Goal: Transaction & Acquisition: Purchase product/service

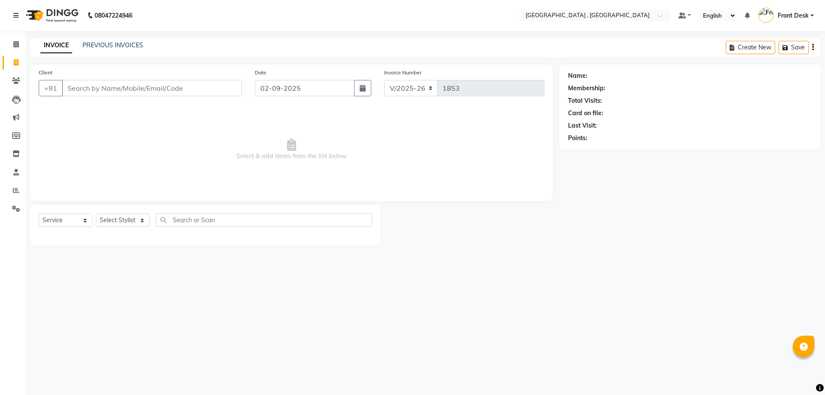
select select "5111"
select select "service"
click at [115, 91] on input "Client" at bounding box center [152, 88] width 180 height 16
click at [115, 87] on input "Client" at bounding box center [152, 88] width 180 height 16
click at [117, 90] on input "Client" at bounding box center [152, 88] width 180 height 16
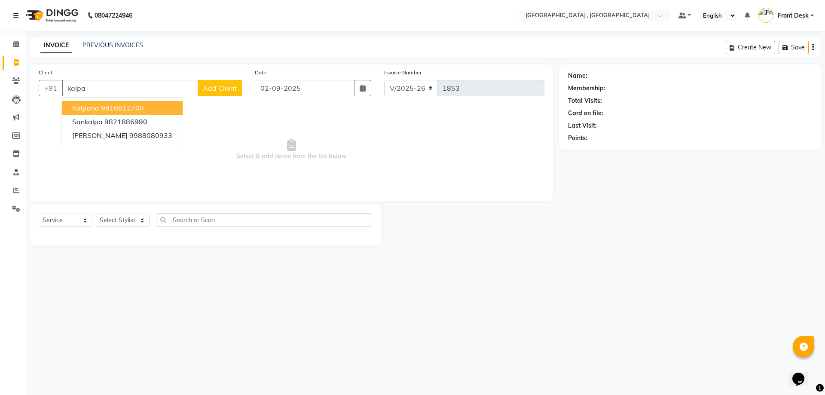
click at [123, 109] on ngb-highlight "9816612700" at bounding box center [122, 108] width 43 height 9
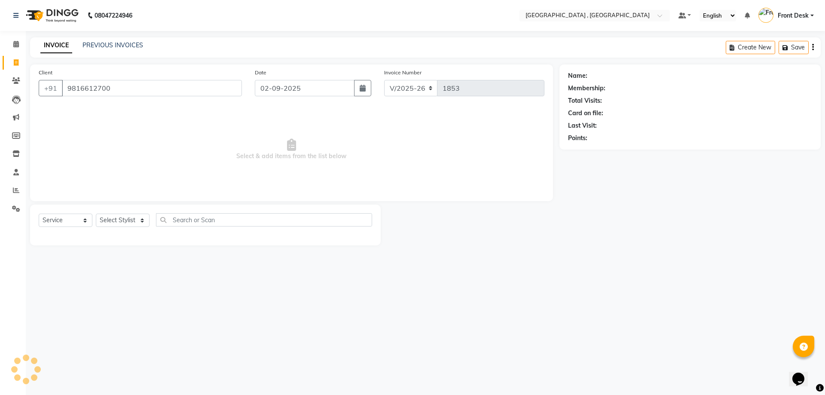
type input "9816612700"
click at [105, 216] on select "Select Stylist anand anil anuj [PERSON_NAME] mam [PERSON_NAME] [PERSON_NAME] Fr…" at bounding box center [123, 219] width 54 height 13
select select "32308"
click at [96, 213] on select "Select Stylist anand anil anuj [PERSON_NAME] mam [PERSON_NAME] [PERSON_NAME] Fr…" at bounding box center [123, 219] width 54 height 13
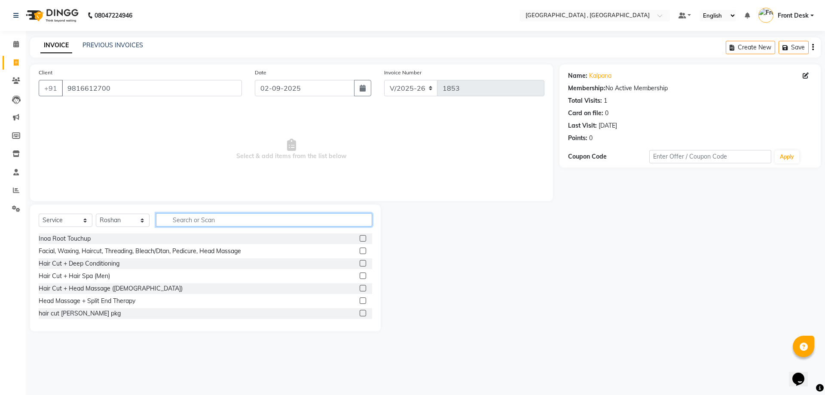
click at [177, 222] on input "text" at bounding box center [264, 219] width 216 height 13
type input "root"
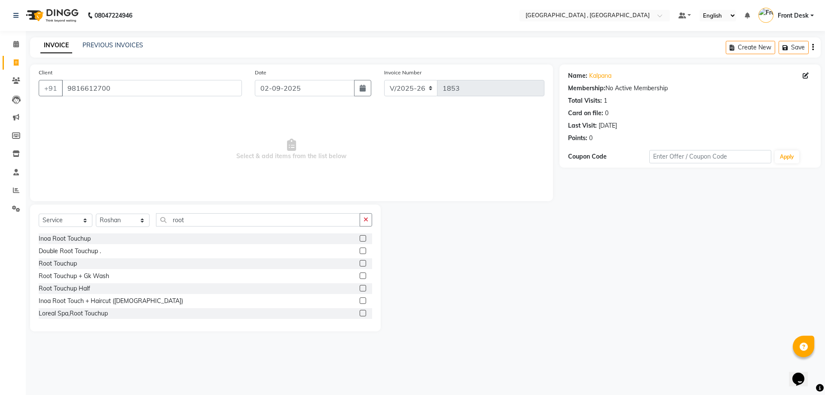
click at [360, 266] on div at bounding box center [363, 264] width 6 height 9
click at [360, 265] on label at bounding box center [363, 263] width 6 height 6
click at [360, 265] on input "checkbox" at bounding box center [363, 264] width 6 height 6
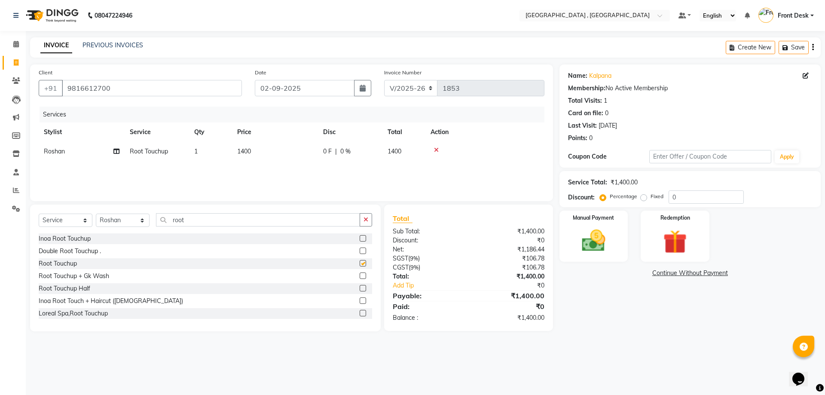
checkbox input "false"
click at [243, 148] on span "1400" at bounding box center [244, 151] width 14 height 8
select select "32308"
click at [287, 154] on input "1400" at bounding box center [315, 153] width 76 height 13
type input "1200"
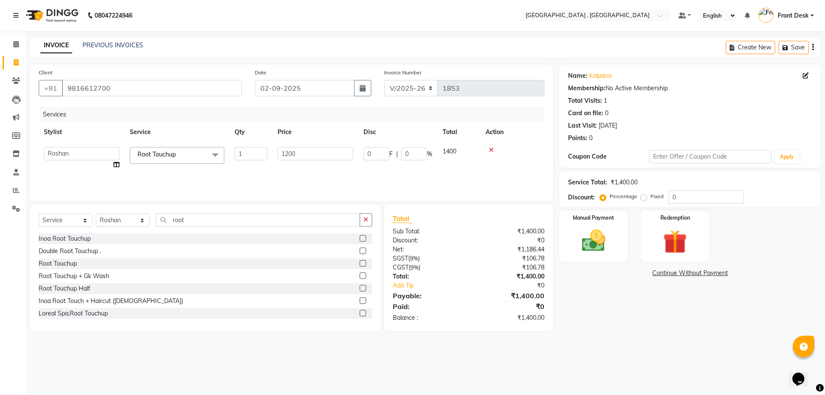
click at [287, 170] on div "Services Stylist Service Qty Price Disc Total Action anand anil anuj [PERSON_NA…" at bounding box center [292, 150] width 506 height 86
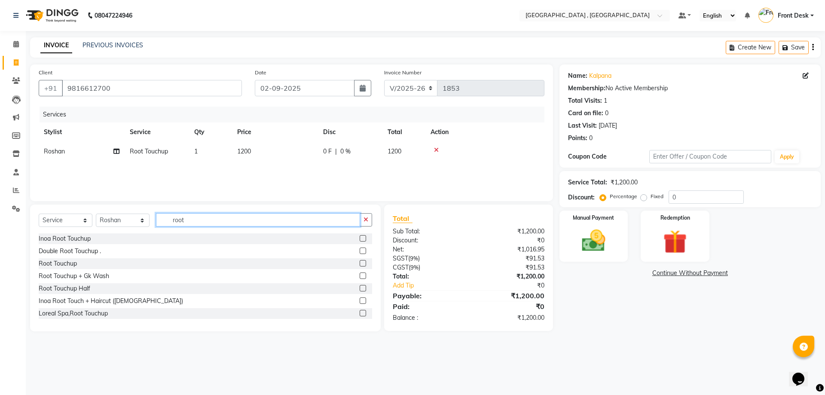
drag, startPoint x: 219, startPoint y: 217, endPoint x: 165, endPoint y: 222, distance: 53.5
click at [166, 221] on input "root" at bounding box center [258, 219] width 204 height 13
click at [62, 224] on select "Select Service Product Membership Package Voucher Prepaid Gift Card" at bounding box center [66, 219] width 54 height 13
select select "product"
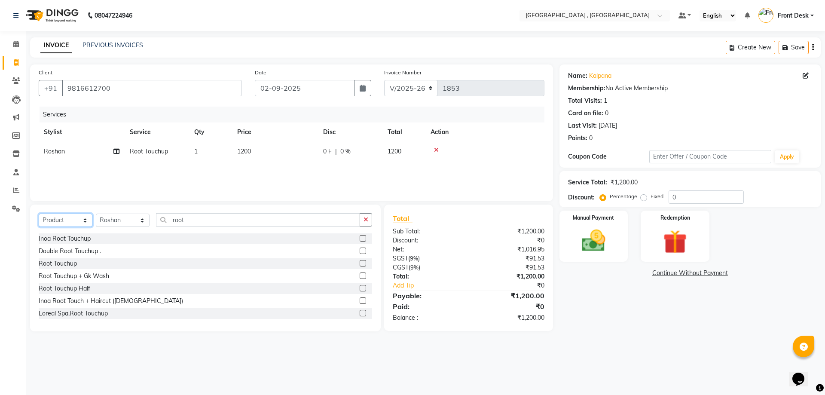
click at [39, 213] on select "Select Service Product Membership Package Voucher Prepaid Gift Card" at bounding box center [66, 219] width 54 height 13
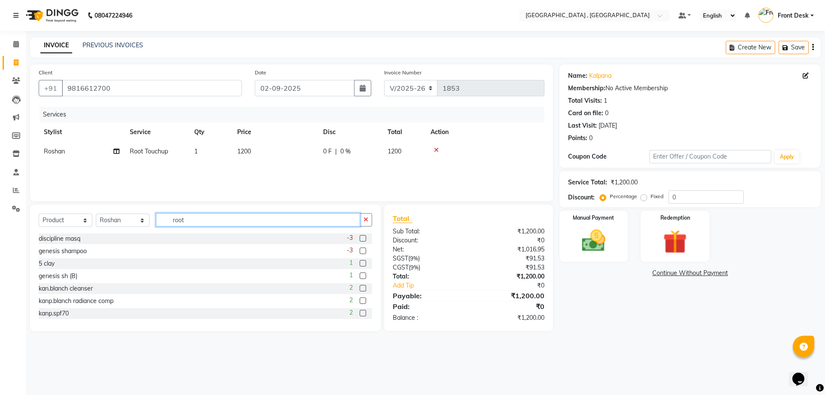
click at [223, 217] on input "root" at bounding box center [258, 219] width 204 height 13
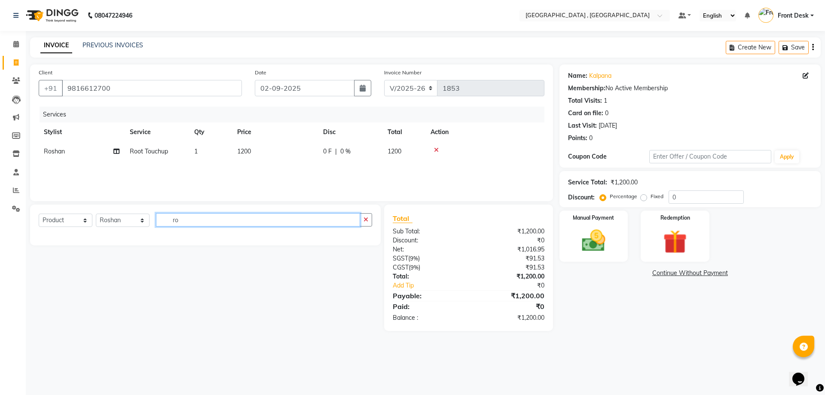
type input "r"
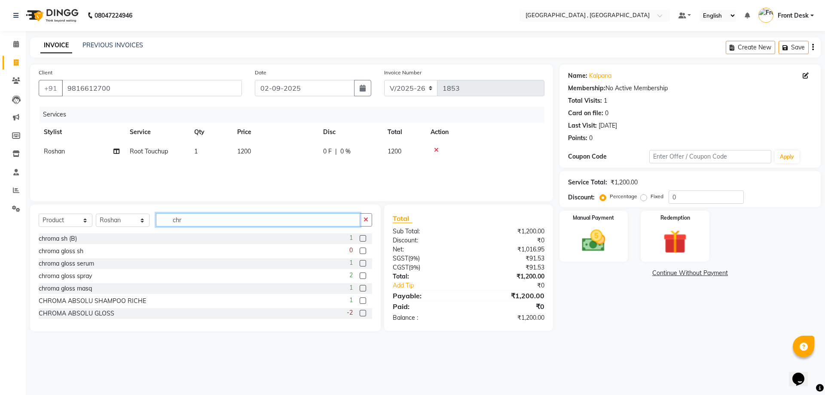
type input "chr"
click at [360, 249] on label at bounding box center [363, 250] width 6 height 6
click at [360, 249] on input "checkbox" at bounding box center [363, 251] width 6 height 6
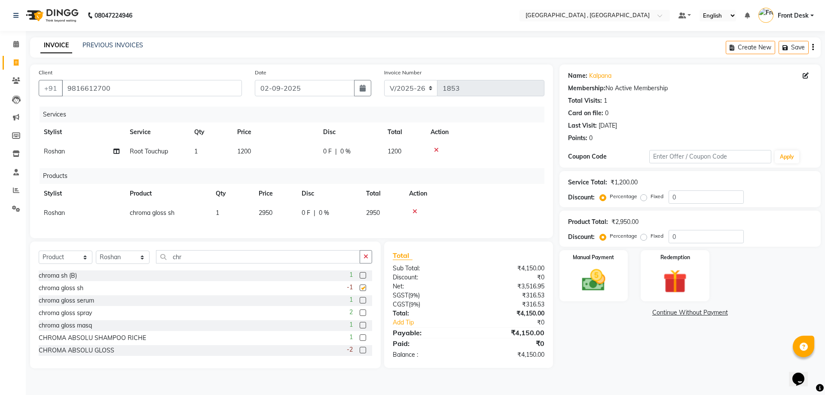
checkbox input "false"
click at [587, 277] on img at bounding box center [593, 280] width 40 height 28
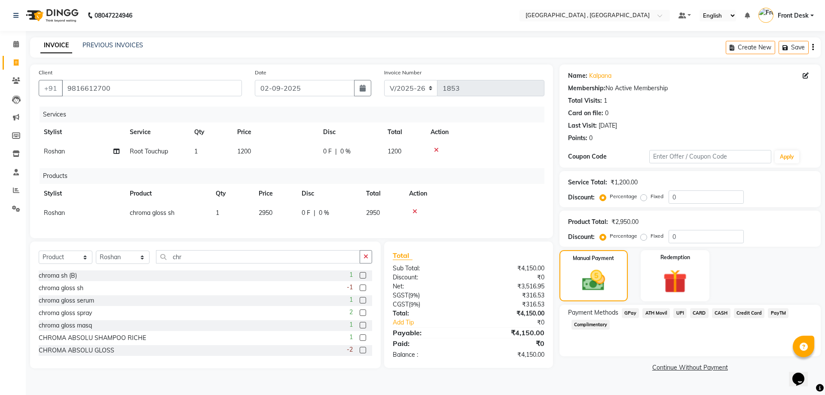
click at [676, 313] on span "UPI" at bounding box center [679, 313] width 13 height 10
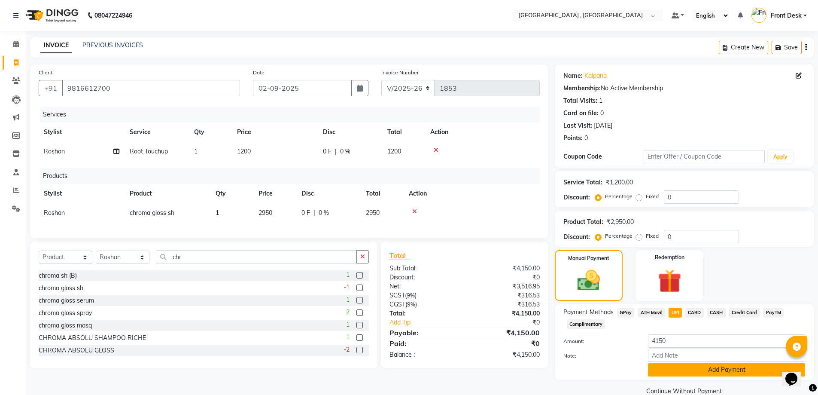
click at [712, 365] on button "Add Payment" at bounding box center [726, 369] width 157 height 13
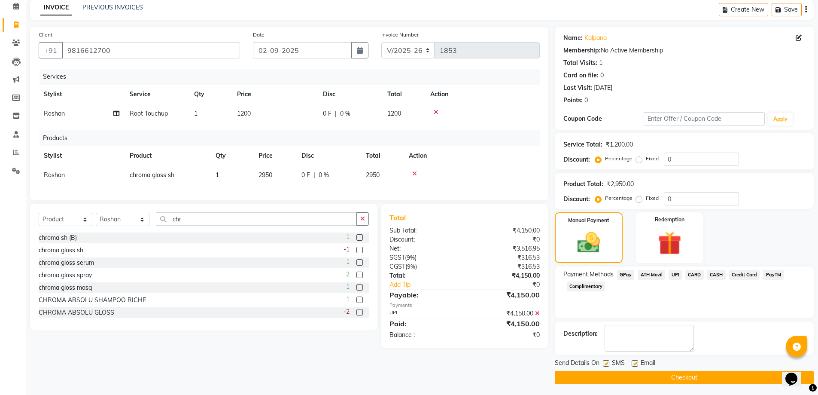
scroll to position [40, 0]
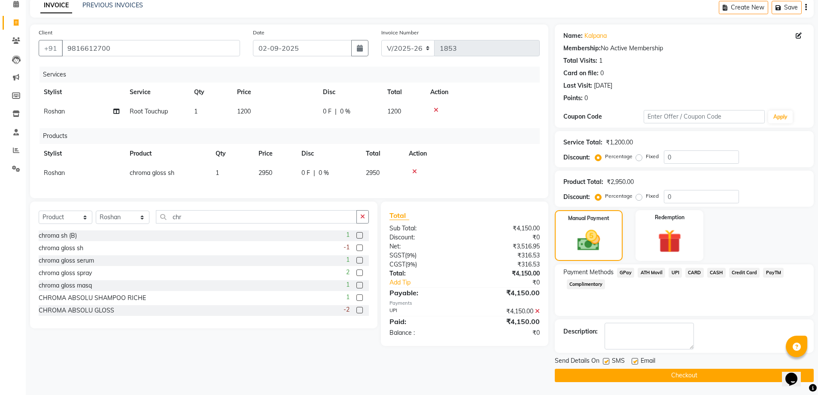
click at [693, 380] on button "Checkout" at bounding box center [684, 375] width 259 height 13
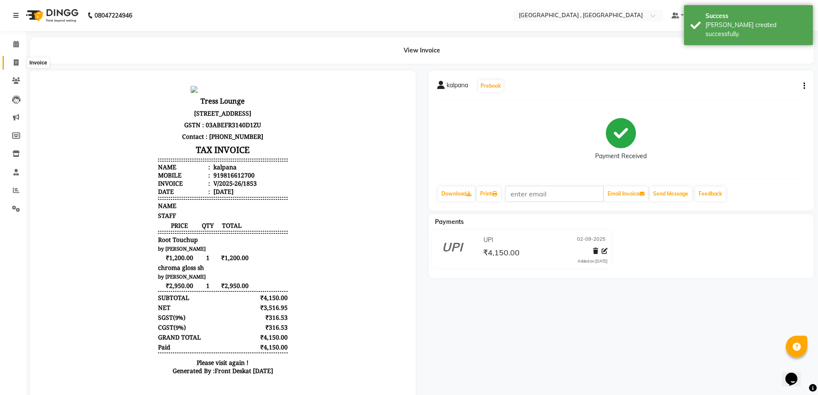
click at [18, 61] on icon at bounding box center [16, 62] width 5 height 6
select select "service"
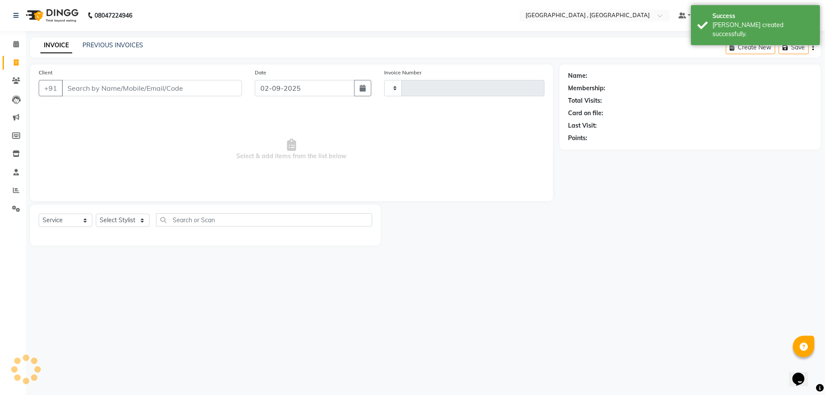
type input "1854"
select select "5111"
click at [99, 46] on link "PREVIOUS INVOICES" at bounding box center [112, 45] width 61 height 8
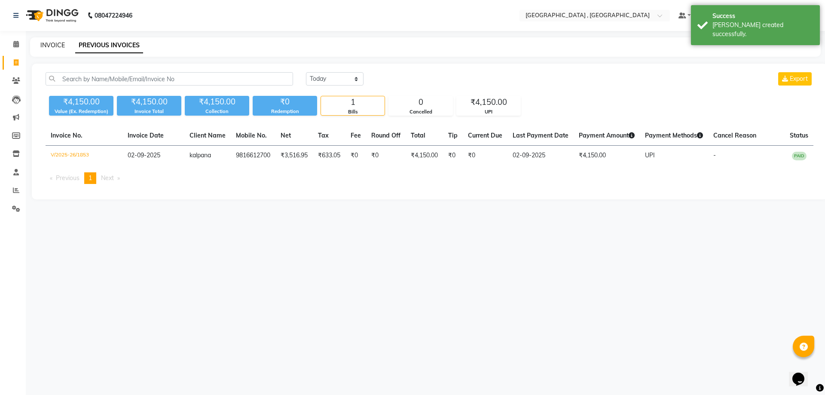
click at [55, 49] on link "INVOICE" at bounding box center [52, 45] width 24 height 8
select select "5111"
select select "service"
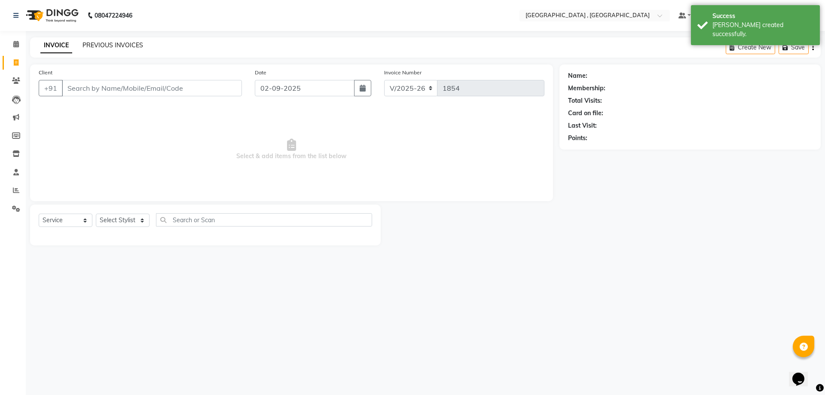
click at [95, 46] on link "PREVIOUS INVOICES" at bounding box center [112, 45] width 61 height 8
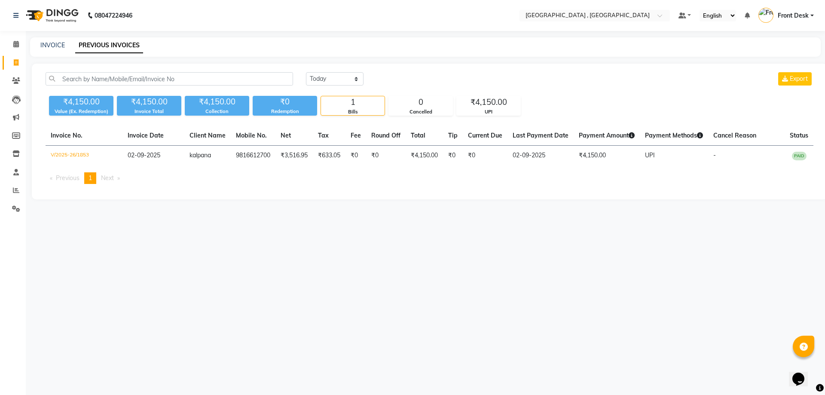
click at [51, 58] on main "INVOICE PREVIOUS INVOICES [DATE] [DATE] Custom Range Export ₹4,150.00 Value (Ex…" at bounding box center [425, 124] width 799 height 175
click at [52, 42] on link "INVOICE" at bounding box center [52, 45] width 24 height 8
select select "5111"
select select "service"
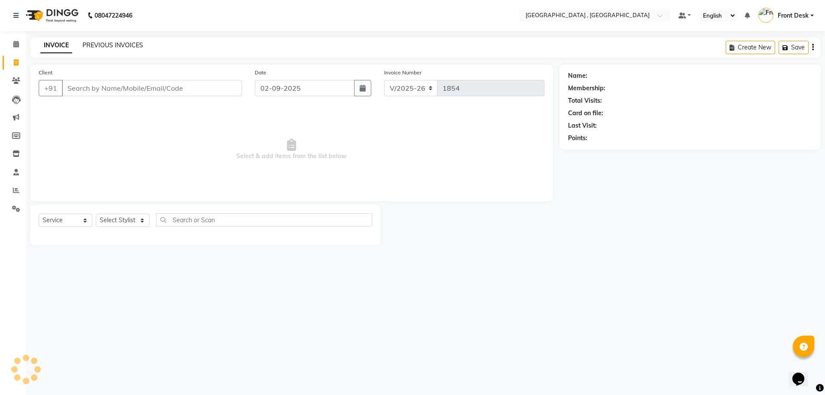
click at [92, 44] on link "PREVIOUS INVOICES" at bounding box center [112, 45] width 61 height 8
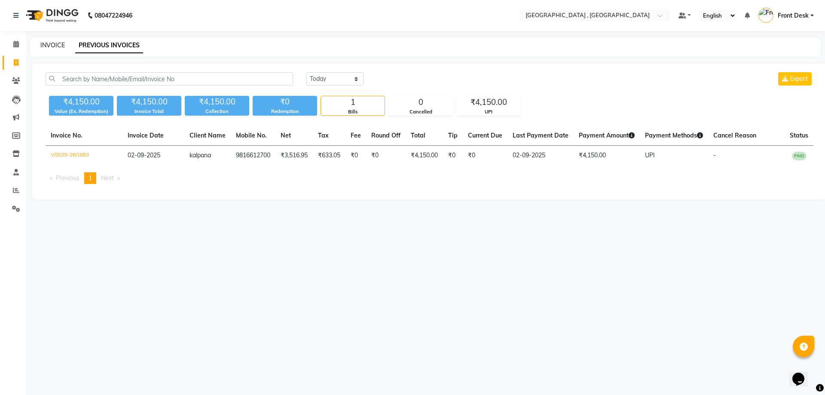
click at [45, 47] on link "INVOICE" at bounding box center [52, 45] width 24 height 8
select select "5111"
select select "service"
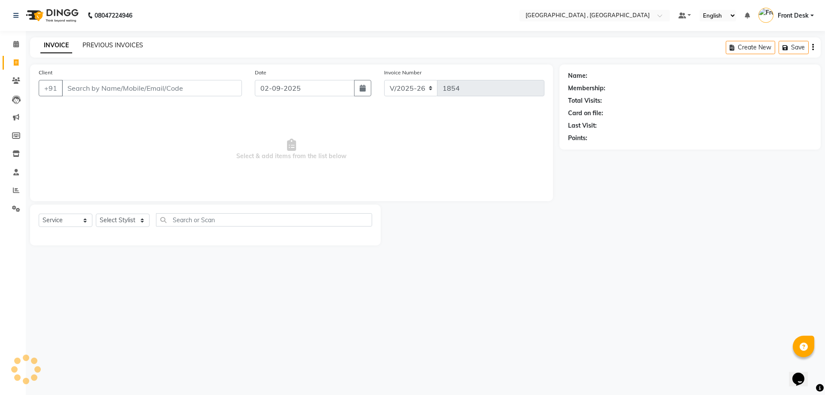
click at [95, 45] on link "PREVIOUS INVOICES" at bounding box center [112, 45] width 61 height 8
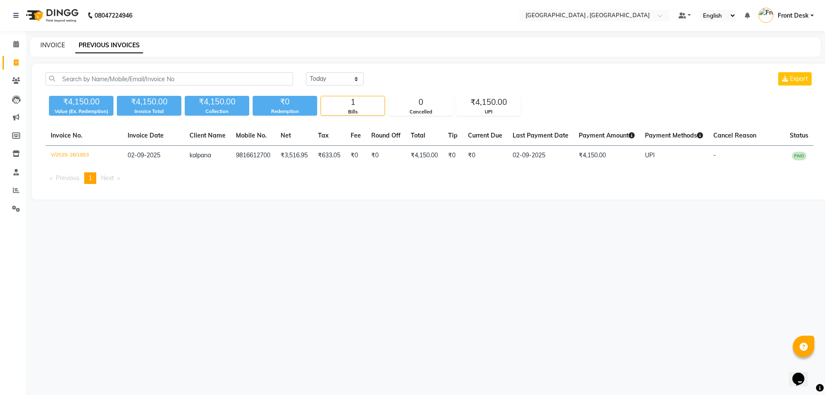
click at [50, 46] on link "INVOICE" at bounding box center [52, 45] width 24 height 8
select select "service"
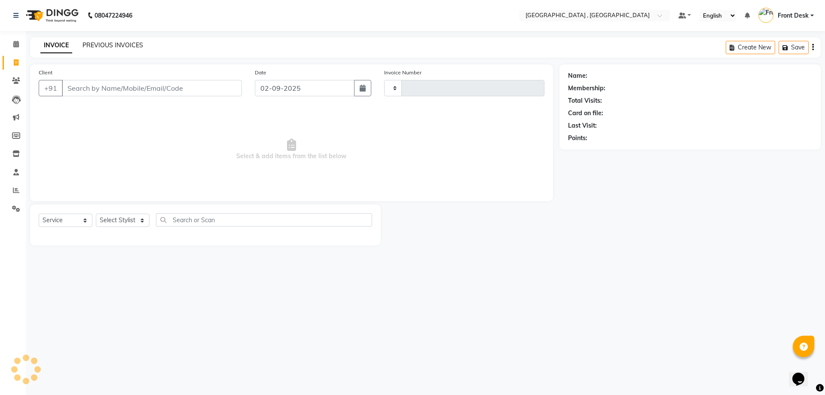
type input "1854"
select select "5111"
click at [112, 43] on link "PREVIOUS INVOICES" at bounding box center [112, 45] width 61 height 8
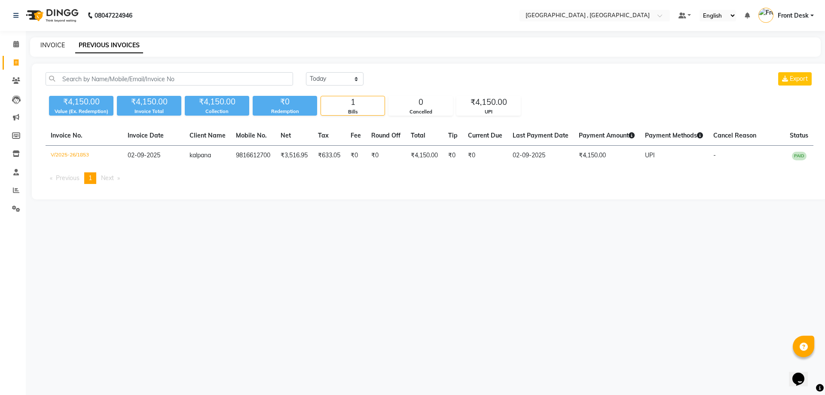
click at [52, 46] on link "INVOICE" at bounding box center [52, 45] width 24 height 8
select select "service"
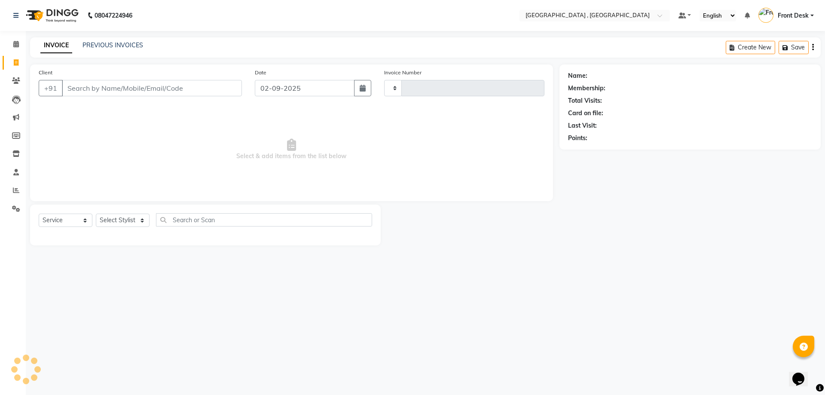
type input "1854"
select select "5111"
click at [89, 46] on link "PREVIOUS INVOICES" at bounding box center [112, 45] width 61 height 8
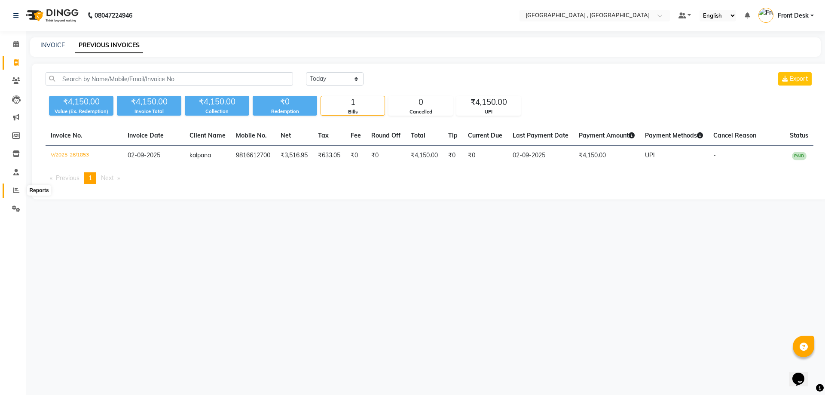
click at [13, 187] on icon at bounding box center [16, 190] width 6 height 6
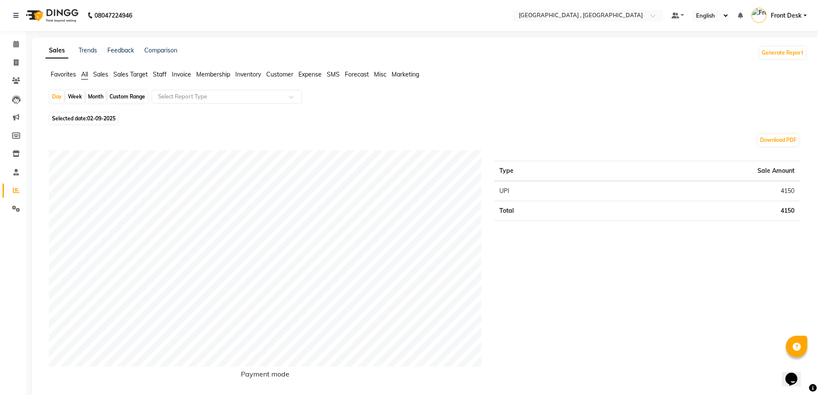
click at [164, 76] on span "Staff" at bounding box center [160, 74] width 14 height 8
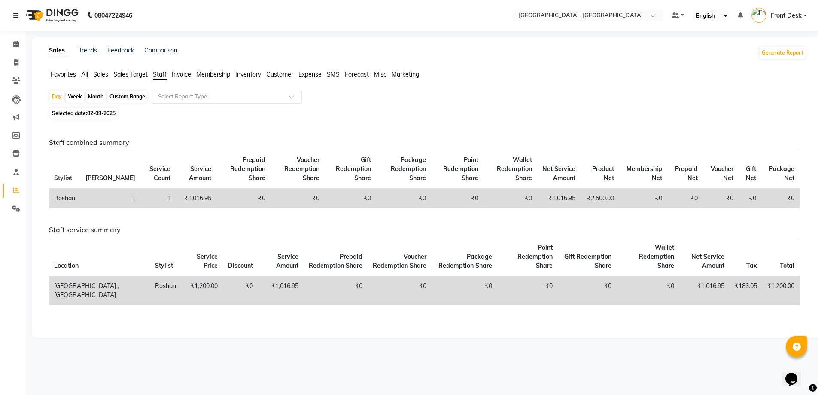
click at [182, 91] on div "Select Report Type" at bounding box center [227, 97] width 150 height 14
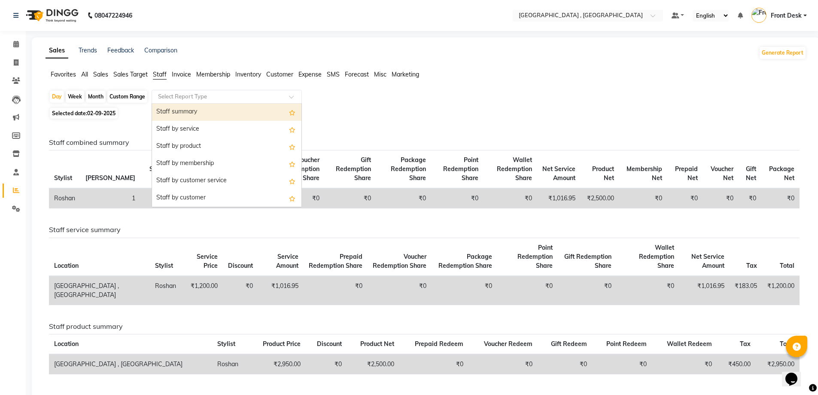
click at [191, 113] on div "Staff summary" at bounding box center [226, 112] width 149 height 17
select select "full_report"
select select "csv"
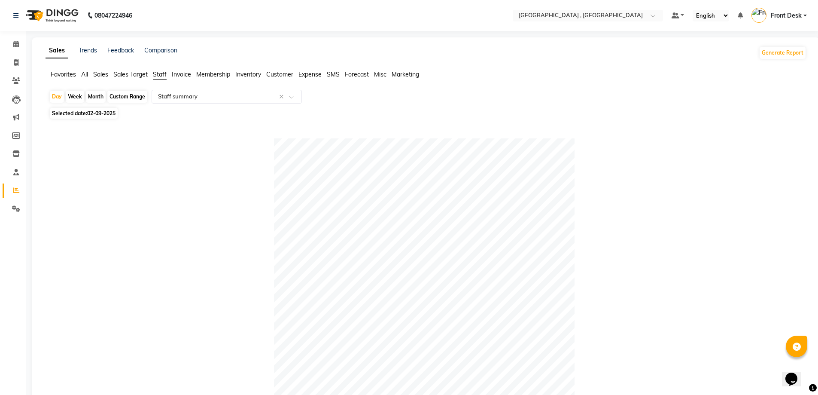
click at [130, 94] on div "Custom Range" at bounding box center [127, 97] width 40 height 12
select select "9"
select select "2025"
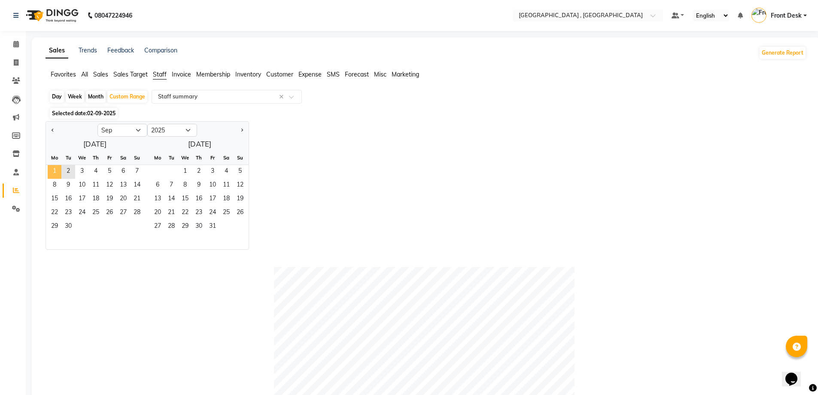
click at [52, 171] on span "1" at bounding box center [55, 172] width 14 height 14
click at [70, 171] on span "2" at bounding box center [68, 172] width 14 height 14
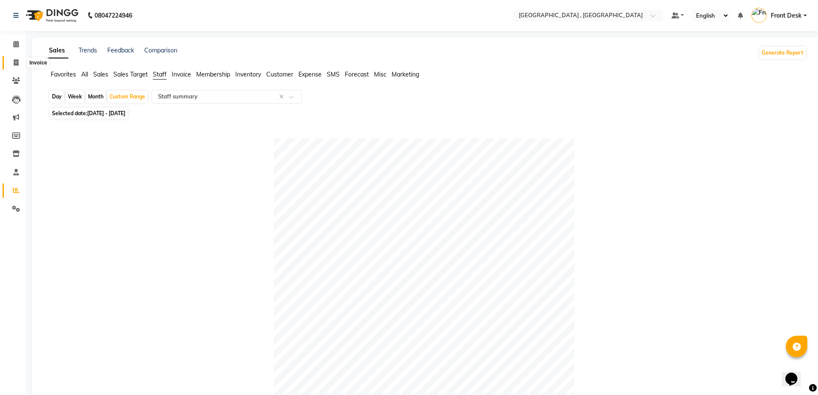
click at [22, 65] on span at bounding box center [16, 63] width 15 height 10
select select "service"
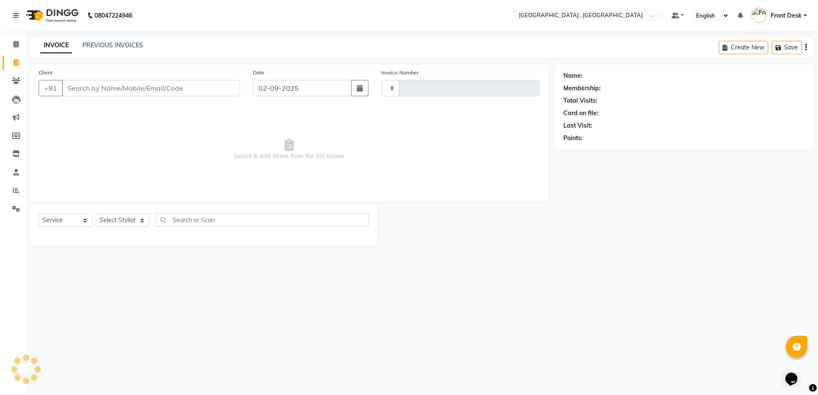
type input "1854"
select select "5111"
click at [122, 49] on link "PREVIOUS INVOICES" at bounding box center [112, 45] width 61 height 8
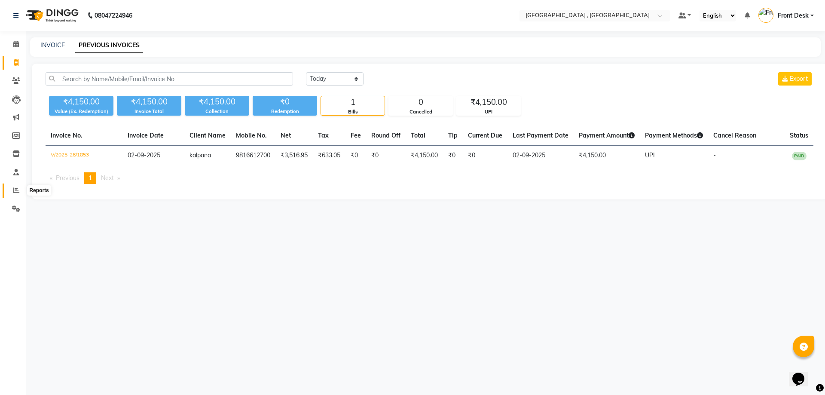
click at [18, 193] on span at bounding box center [16, 191] width 15 height 10
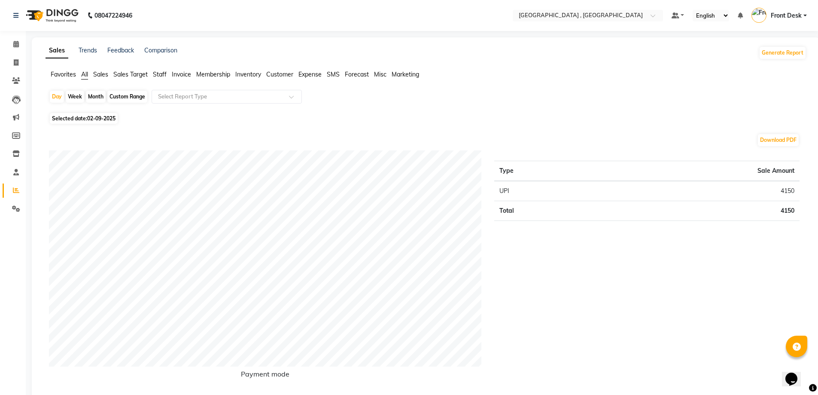
click at [89, 117] on span "02-09-2025" at bounding box center [101, 118] width 28 height 6
select select "9"
select select "2025"
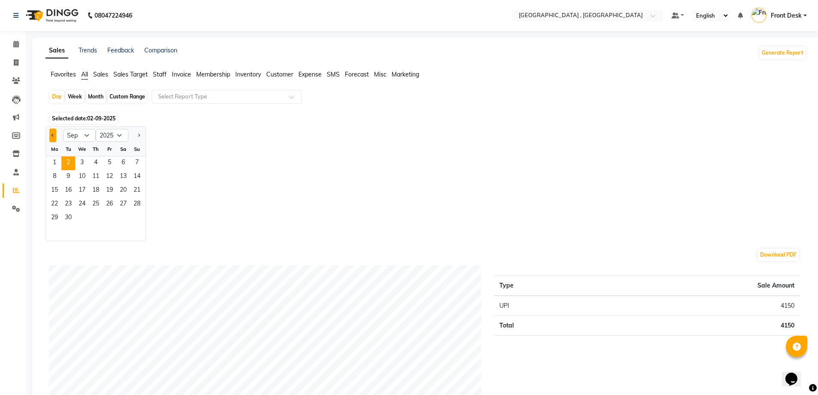
click at [52, 134] on span "Previous month" at bounding box center [53, 134] width 3 height 3
select select "8"
click at [109, 162] on span "1" at bounding box center [110, 163] width 14 height 14
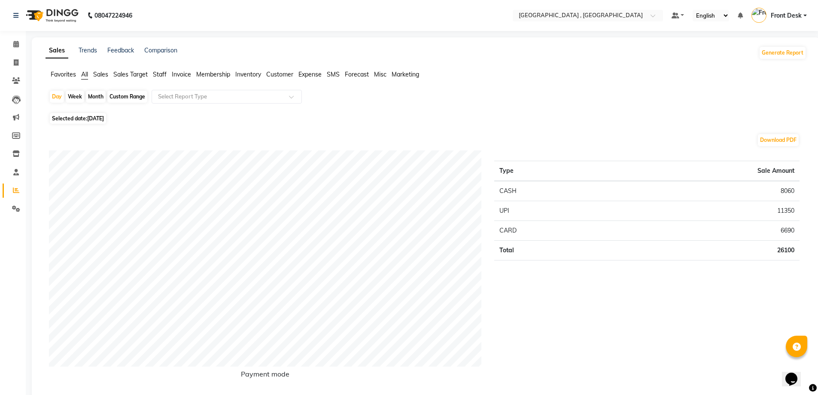
click at [159, 73] on span "Staff" at bounding box center [160, 74] width 14 height 8
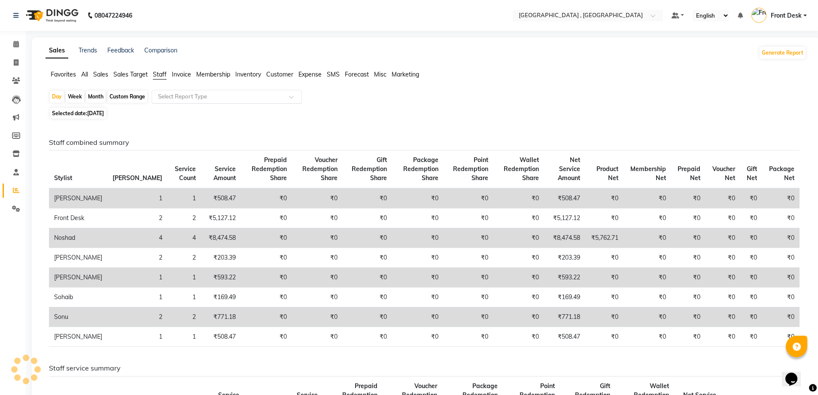
click at [164, 96] on input "text" at bounding box center [218, 96] width 124 height 9
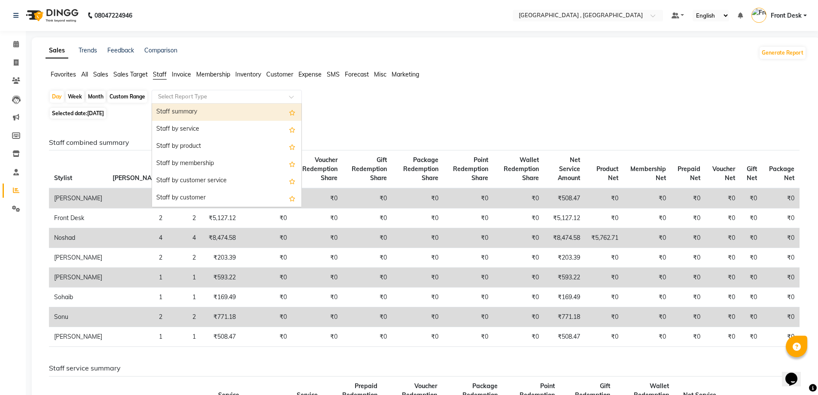
click at [171, 112] on div "Staff summary" at bounding box center [226, 112] width 149 height 17
select select "full_report"
select select "csv"
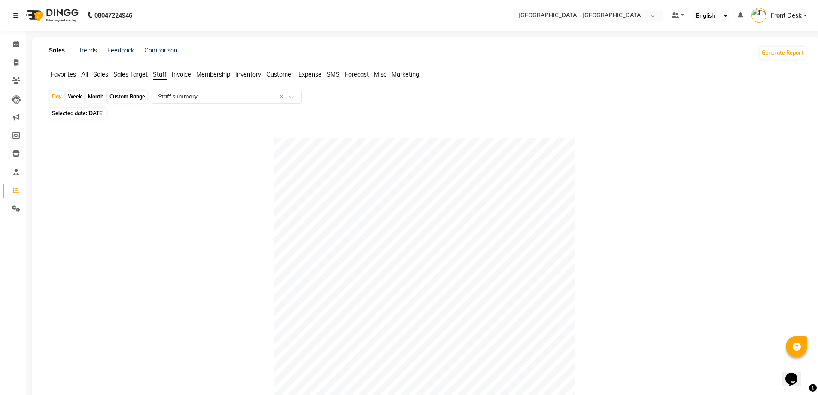
click at [97, 95] on div "Month" at bounding box center [96, 97] width 20 height 12
select select "8"
select select "2025"
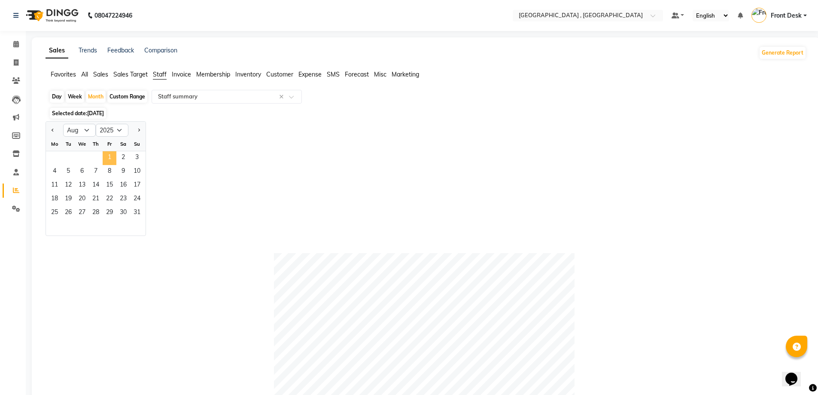
click at [106, 156] on span "1" at bounding box center [110, 158] width 14 height 14
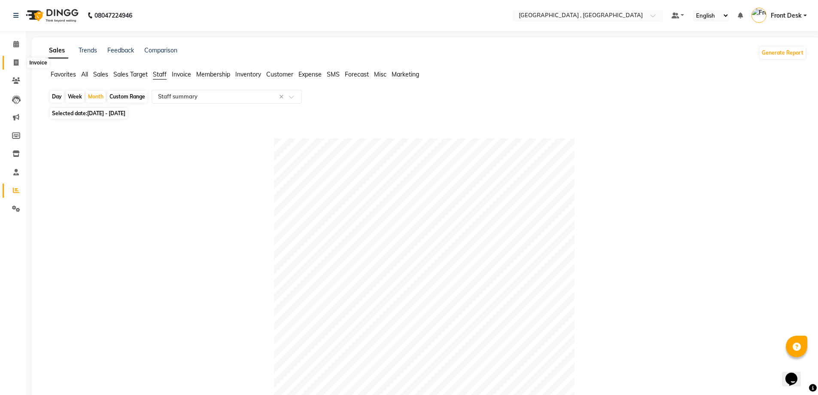
click at [15, 64] on icon at bounding box center [16, 62] width 5 height 6
select select "service"
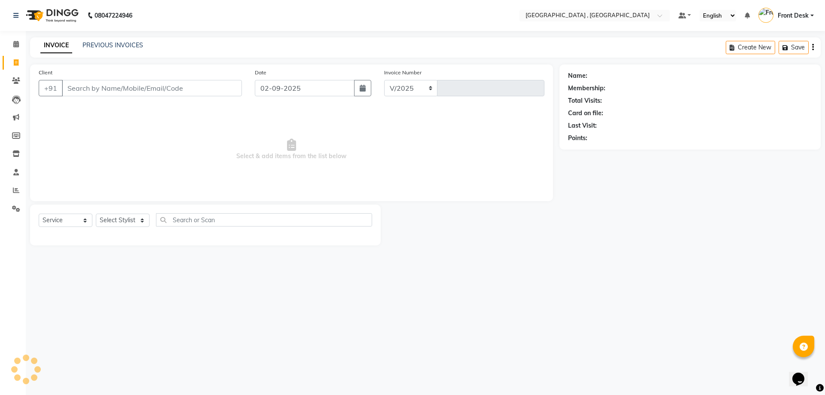
select select "5111"
type input "1854"
click at [115, 47] on link "PREVIOUS INVOICES" at bounding box center [112, 45] width 61 height 8
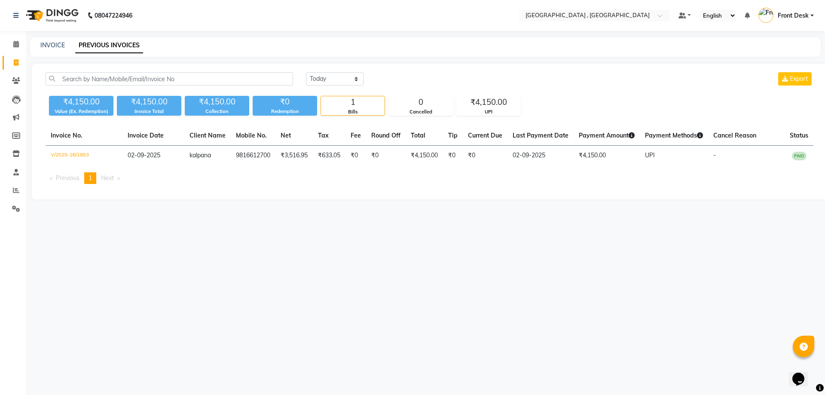
click at [224, 60] on main "INVOICE PREVIOUS INVOICES [DATE] [DATE] Custom Range Export ₹4,150.00 Value (Ex…" at bounding box center [425, 124] width 799 height 175
click at [18, 63] on icon at bounding box center [16, 62] width 5 height 6
select select "service"
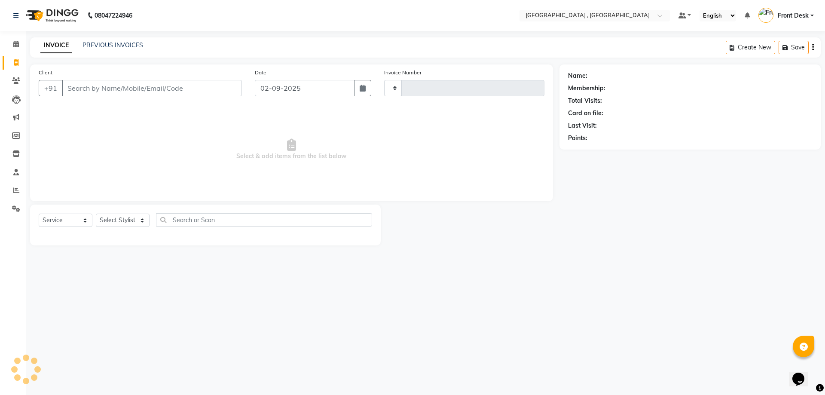
type input "1854"
select select "5111"
type input "s"
type input "8006403636"
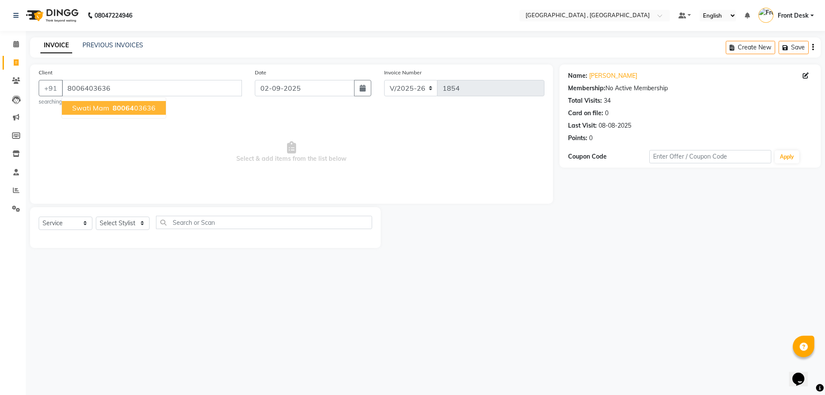
click at [119, 111] on span "80064" at bounding box center [123, 108] width 21 height 9
click at [124, 221] on select "Select Stylist anand anil anuj [PERSON_NAME] mam [PERSON_NAME] [PERSON_NAME] Fr…" at bounding box center [123, 222] width 54 height 13
select select "67470"
click at [96, 216] on select "Select Stylist anand anil anuj [PERSON_NAME] mam [PERSON_NAME] [PERSON_NAME] Fr…" at bounding box center [123, 222] width 54 height 13
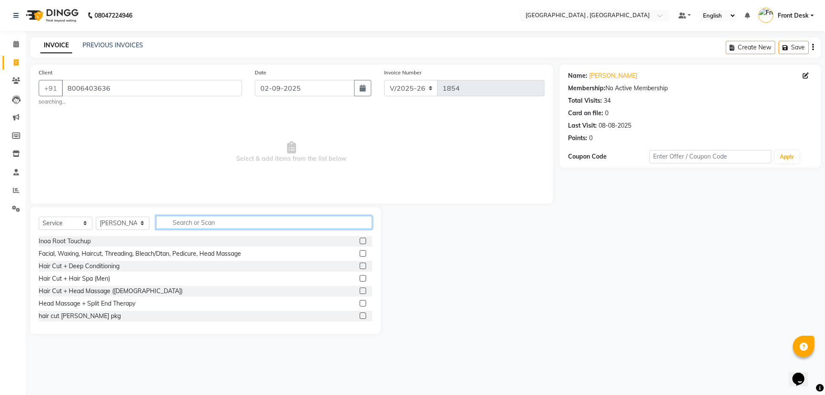
drag, startPoint x: 176, startPoint y: 223, endPoint x: 180, endPoint y: 221, distance: 5.0
click at [180, 221] on input "text" at bounding box center [264, 222] width 216 height 13
type input "power"
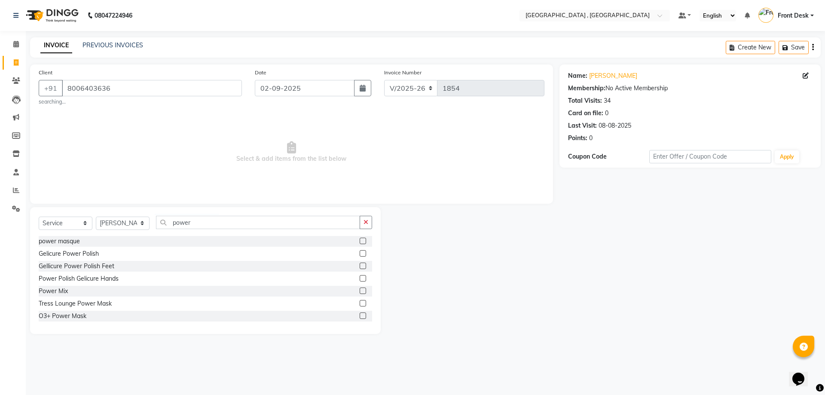
click at [360, 252] on label at bounding box center [363, 253] width 6 height 6
click at [360, 252] on input "checkbox" at bounding box center [363, 254] width 6 height 6
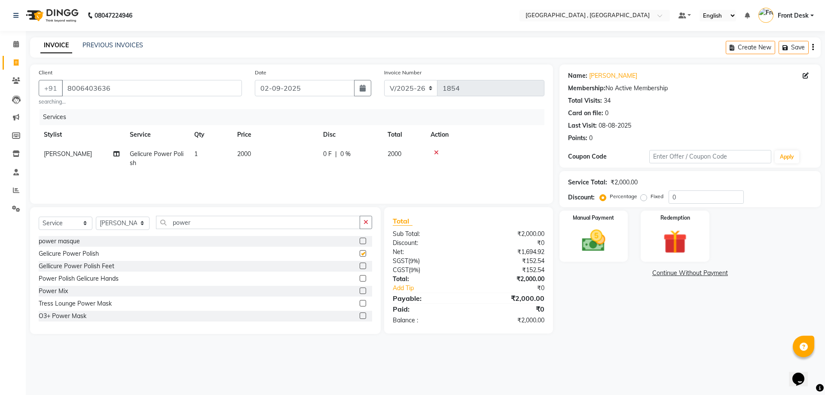
checkbox input "false"
click at [256, 146] on td "2000" at bounding box center [275, 158] width 86 height 28
select select "67470"
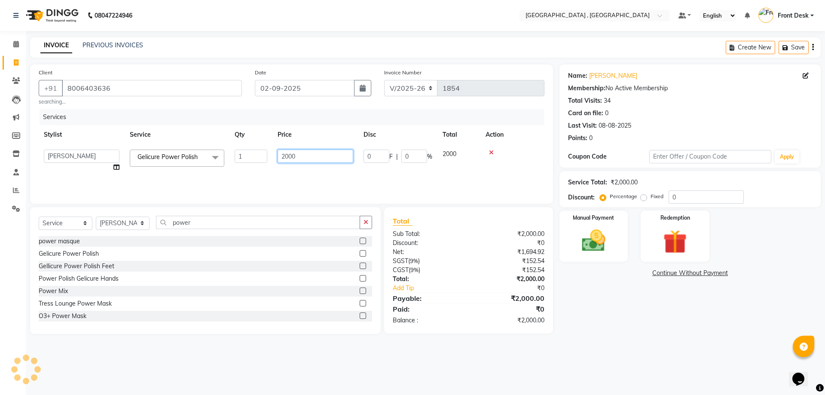
drag, startPoint x: 304, startPoint y: 159, endPoint x: 207, endPoint y: 147, distance: 96.9
click at [207, 147] on tr "anand anil anuj [PERSON_NAME] mam [PERSON_NAME] [PERSON_NAME] Front Desk [PERSO…" at bounding box center [292, 160] width 506 height 33
type input "600"
click at [233, 178] on div "Services Stylist Service Qty Price Disc Total Action anand anil anuj [PERSON_NA…" at bounding box center [292, 152] width 506 height 86
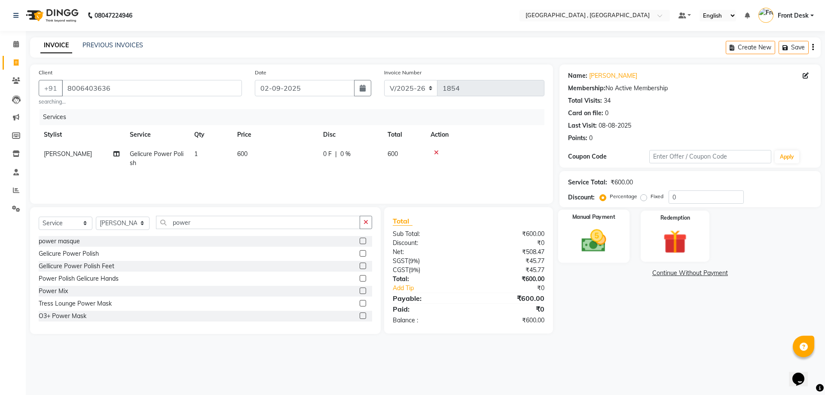
click at [591, 247] on img at bounding box center [593, 240] width 40 height 28
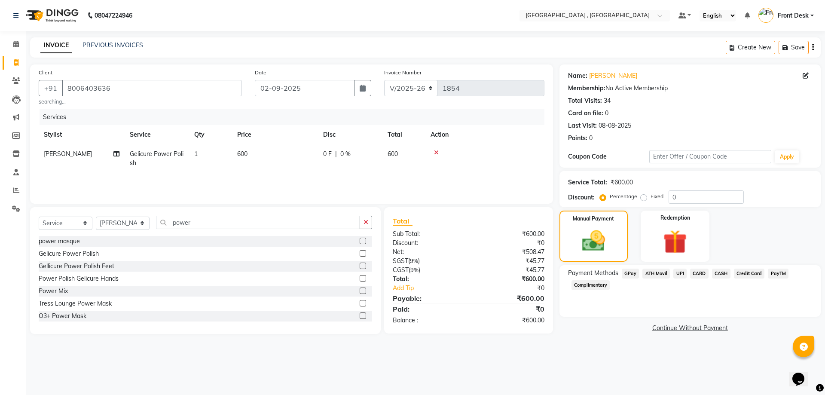
click at [680, 273] on span "UPI" at bounding box center [679, 273] width 13 height 10
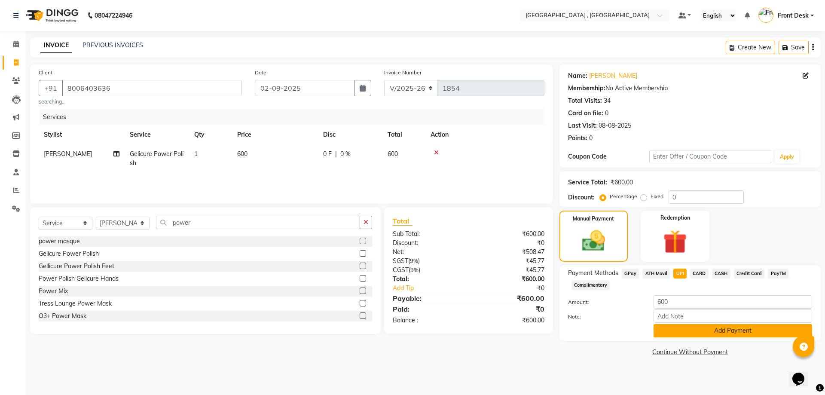
click at [697, 330] on button "Add Payment" at bounding box center [732, 330] width 159 height 13
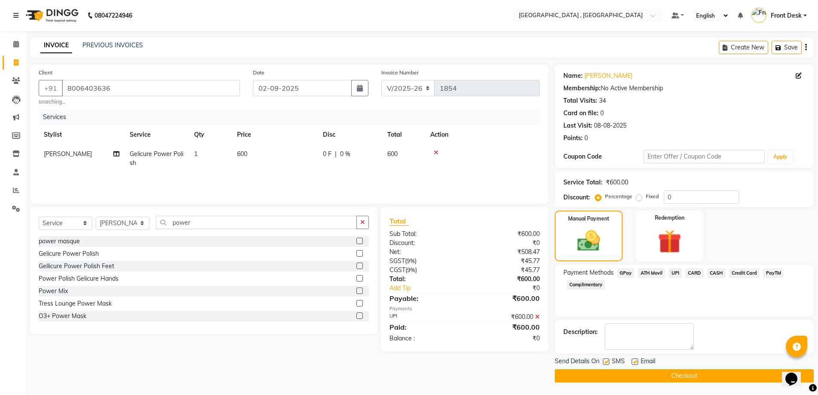
click at [683, 373] on button "Checkout" at bounding box center [684, 375] width 259 height 13
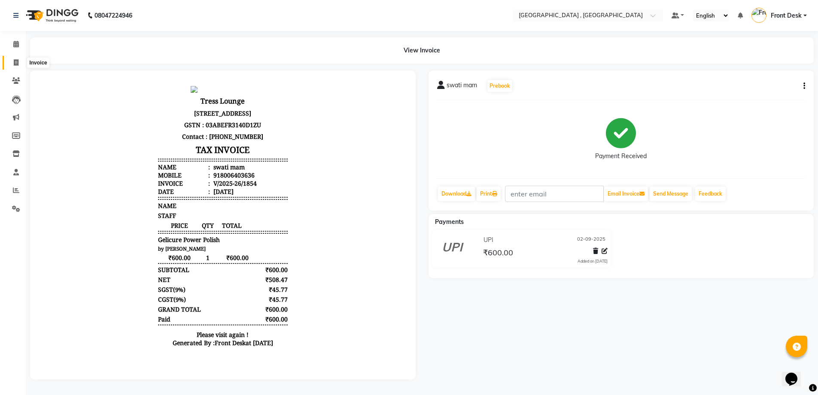
click at [14, 63] on icon at bounding box center [16, 62] width 5 height 6
select select "service"
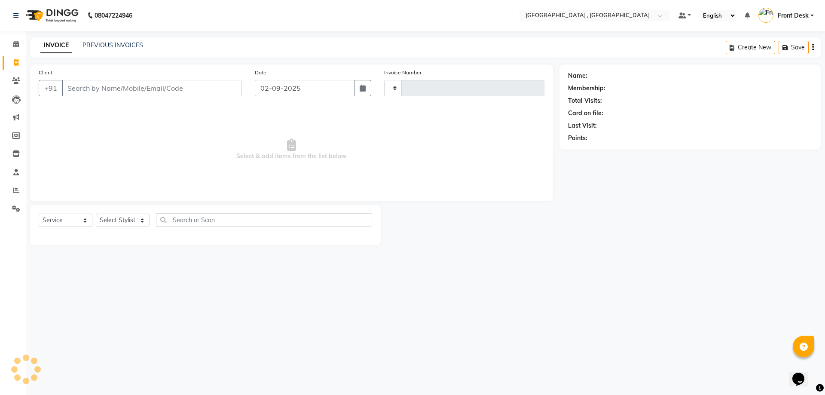
type input "1855"
select select "5111"
click at [124, 47] on link "PREVIOUS INVOICES" at bounding box center [112, 45] width 61 height 8
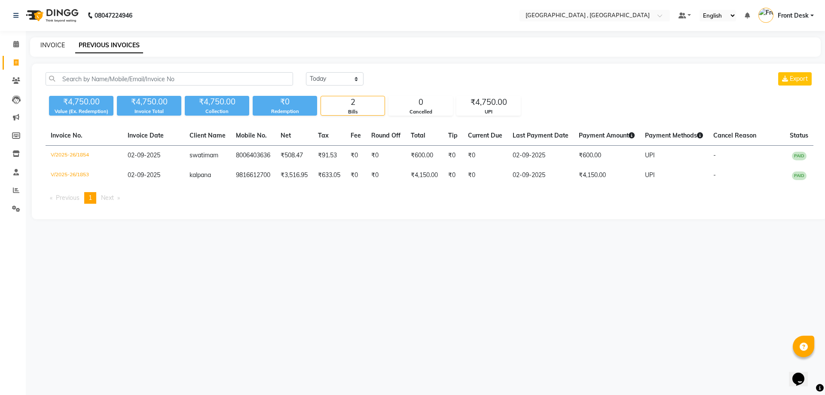
click at [52, 46] on link "INVOICE" at bounding box center [52, 45] width 24 height 8
select select "service"
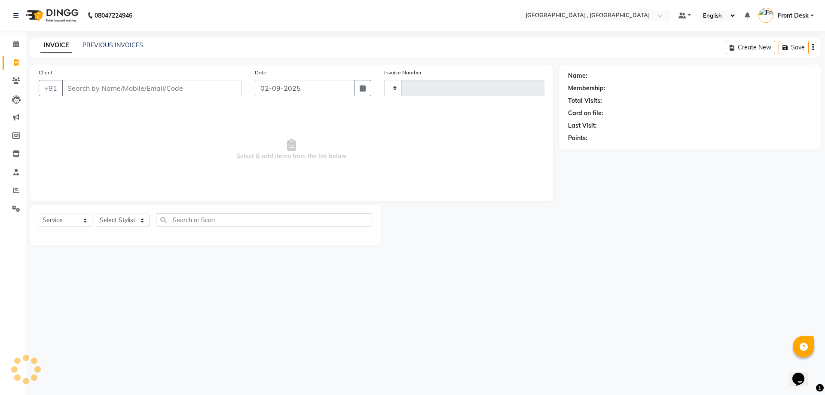
type input "1855"
select select "5111"
click at [108, 32] on div "08047224946 Select Location × Tress Lounge , Zirakpur Default Panel My Panel En…" at bounding box center [412, 197] width 825 height 395
click at [134, 45] on link "PREVIOUS INVOICES" at bounding box center [112, 45] width 61 height 8
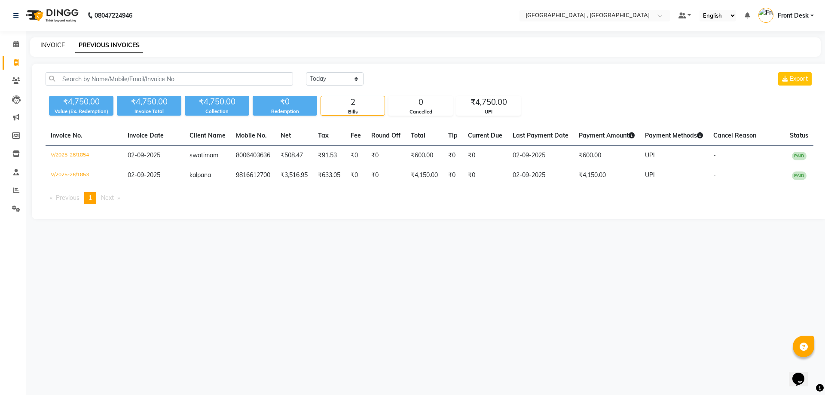
click at [41, 46] on link "INVOICE" at bounding box center [52, 45] width 24 height 8
select select "service"
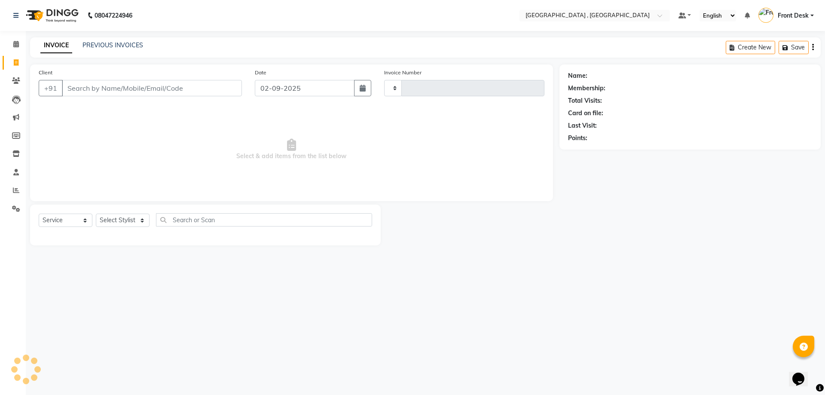
type input "1855"
select select "5111"
click at [90, 41] on link "PREVIOUS INVOICES" at bounding box center [112, 45] width 61 height 8
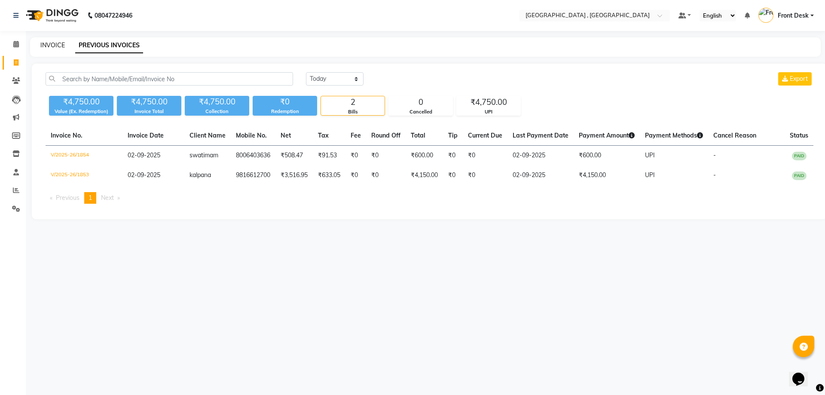
click at [56, 44] on link "INVOICE" at bounding box center [52, 45] width 24 height 8
select select "service"
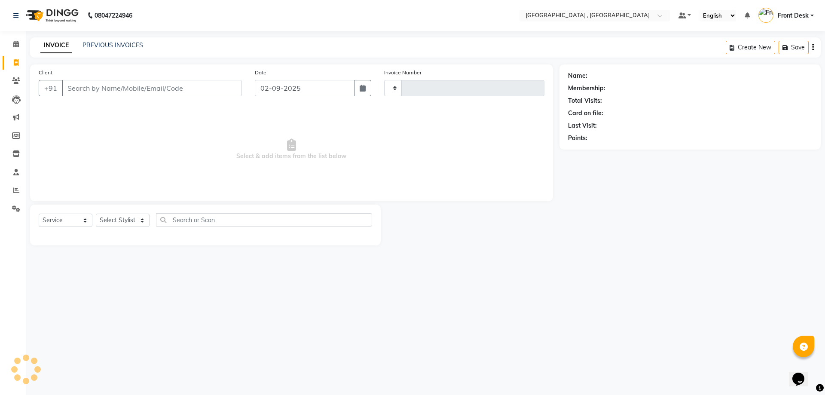
type input "1855"
select select "5111"
click at [112, 40] on div "INVOICE PREVIOUS INVOICES Create New Save" at bounding box center [425, 47] width 790 height 20
click at [114, 42] on link "PREVIOUS INVOICES" at bounding box center [112, 45] width 61 height 8
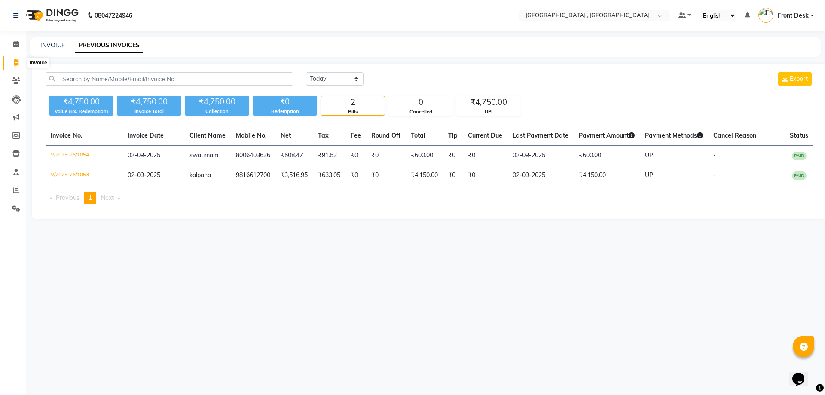
click at [14, 60] on icon at bounding box center [16, 62] width 5 height 6
select select "service"
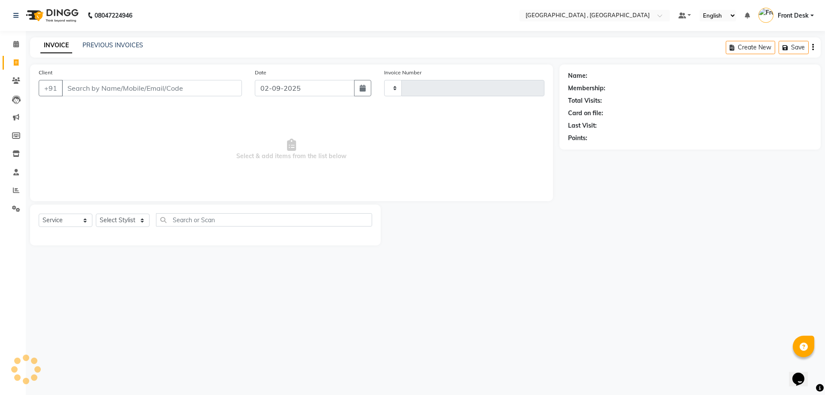
type input "1855"
select select "5111"
click at [92, 47] on link "PREVIOUS INVOICES" at bounding box center [112, 45] width 61 height 8
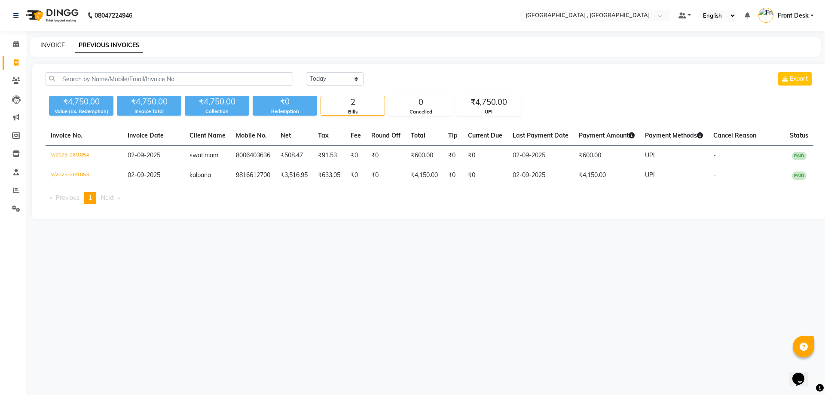
click at [56, 47] on link "INVOICE" at bounding box center [52, 45] width 24 height 8
select select "service"
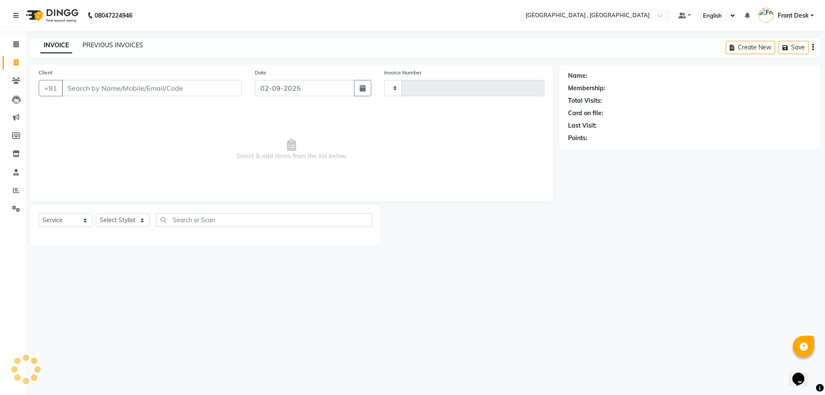
type input "1855"
click at [91, 47] on link "PREVIOUS INVOICES" at bounding box center [112, 45] width 61 height 8
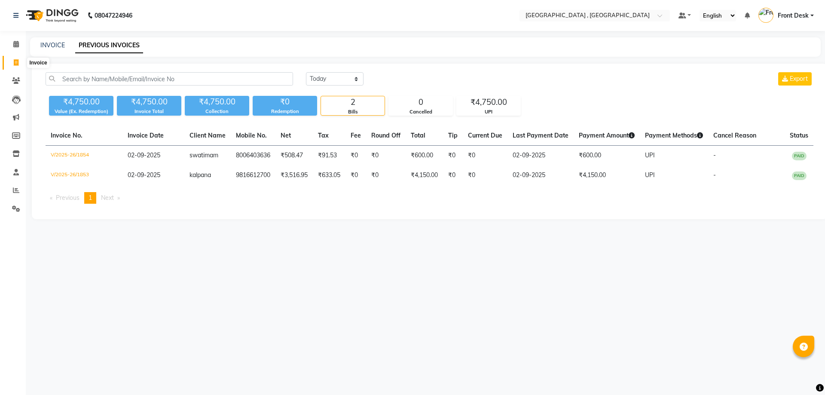
click at [15, 61] on icon at bounding box center [16, 62] width 5 height 6
select select "service"
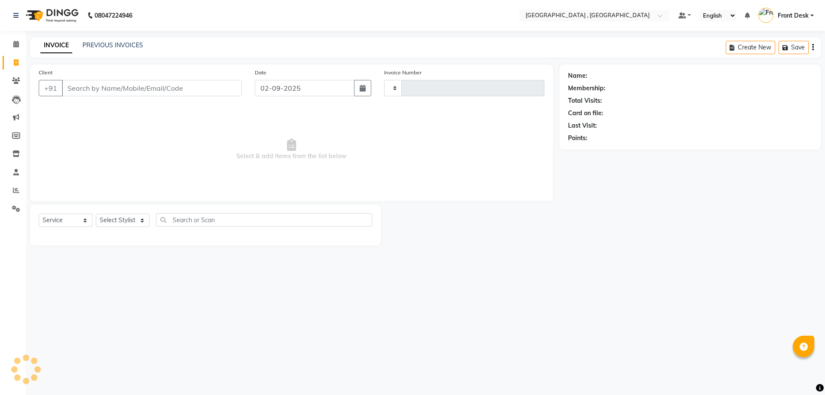
type input "1855"
select select "5111"
type input "n"
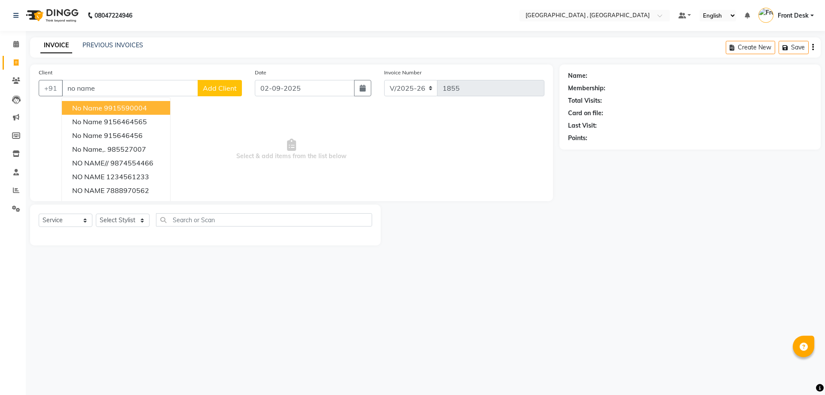
click at [143, 108] on ngb-highlight "9915590004" at bounding box center [125, 108] width 43 height 9
type input "9915590004"
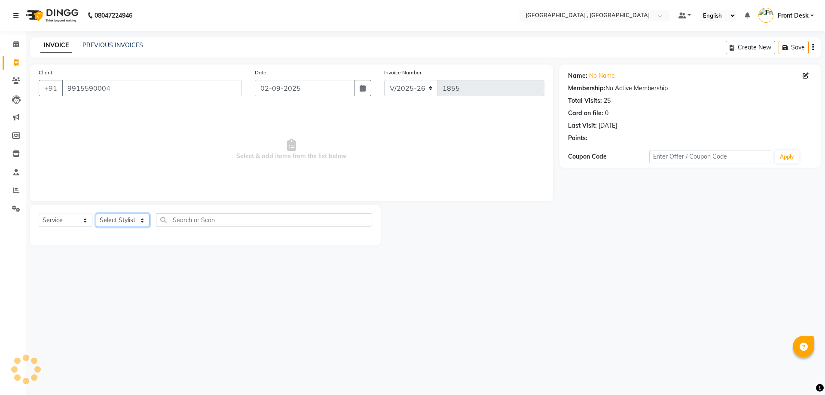
click at [126, 219] on select "Select Stylist anand anil anuj [PERSON_NAME] mam [PERSON_NAME] [PERSON_NAME] Fr…" at bounding box center [123, 219] width 54 height 13
select select "78842"
click at [96, 213] on select "Select Stylist anand anil anuj [PERSON_NAME] mam [PERSON_NAME] [PERSON_NAME] Fr…" at bounding box center [123, 219] width 54 height 13
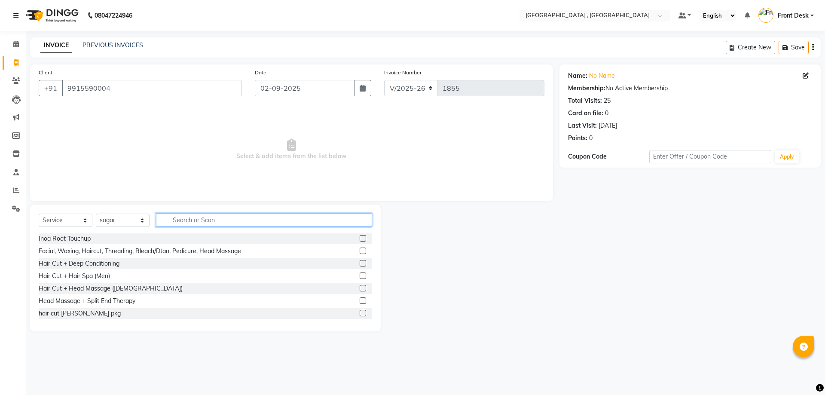
click at [188, 220] on input "text" at bounding box center [264, 219] width 216 height 13
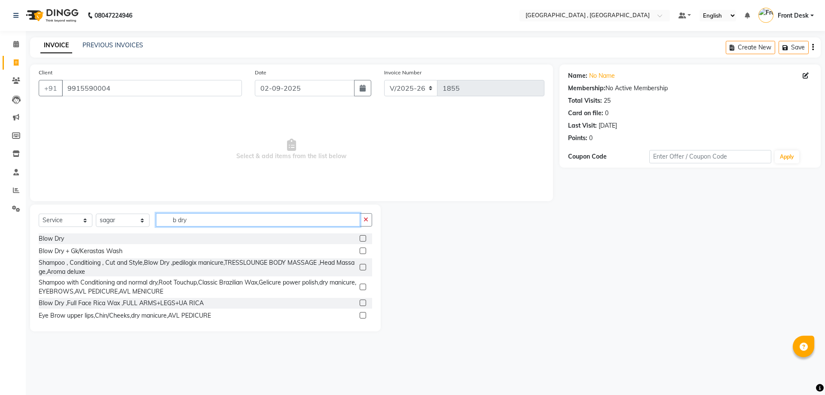
type input "b dry"
click at [360, 238] on label at bounding box center [363, 238] width 6 height 6
click at [360, 238] on input "checkbox" at bounding box center [363, 239] width 6 height 6
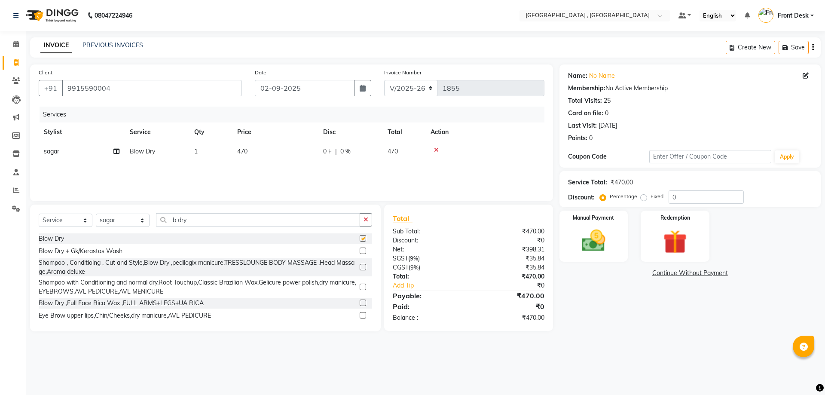
checkbox input "false"
click at [250, 155] on td "470" at bounding box center [275, 151] width 86 height 19
select select "78842"
drag, startPoint x: 301, startPoint y: 154, endPoint x: 184, endPoint y: 154, distance: 117.3
click at [184, 154] on tr "anand anil anuj [PERSON_NAME] mam [PERSON_NAME] [PERSON_NAME] Front Desk [PERSO…" at bounding box center [292, 158] width 506 height 33
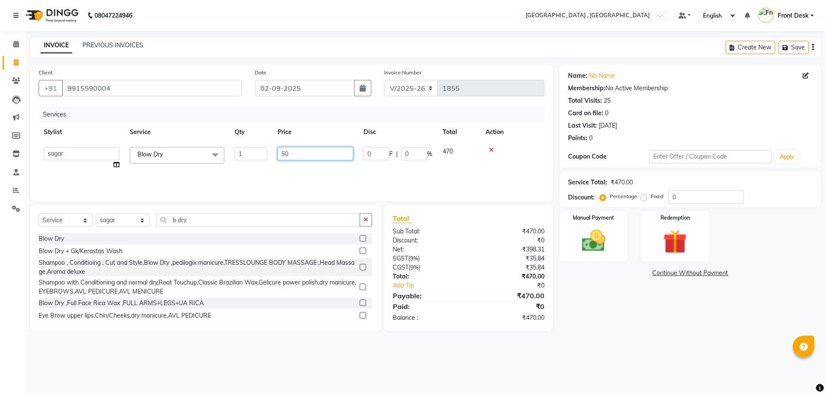
type input "500"
click at [195, 177] on div "Services Stylist Service Qty Price Disc Total Action sagar Blow Dry 1 500 0 F |…" at bounding box center [292, 150] width 506 height 86
click at [589, 244] on img at bounding box center [593, 240] width 40 height 28
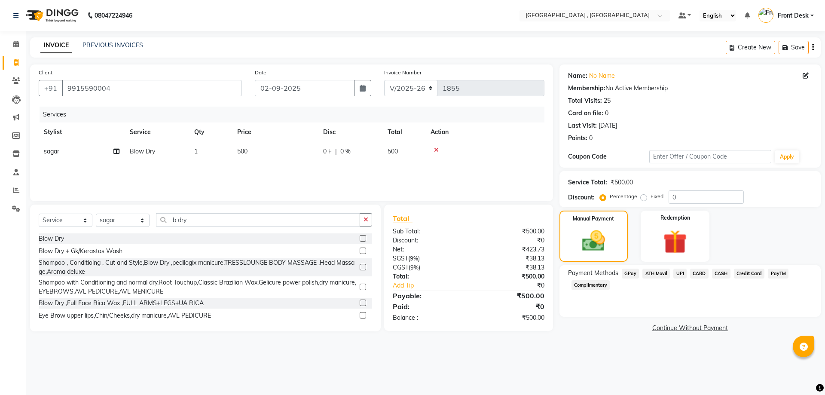
click at [719, 273] on span "CASH" at bounding box center [721, 273] width 18 height 10
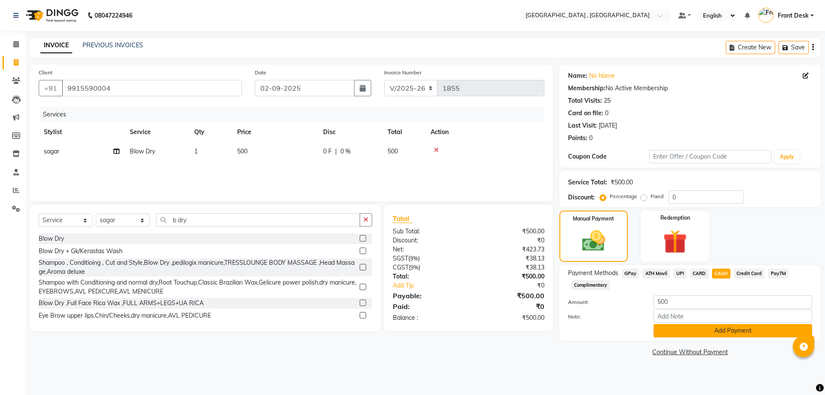
click at [710, 330] on button "Add Payment" at bounding box center [732, 330] width 159 height 13
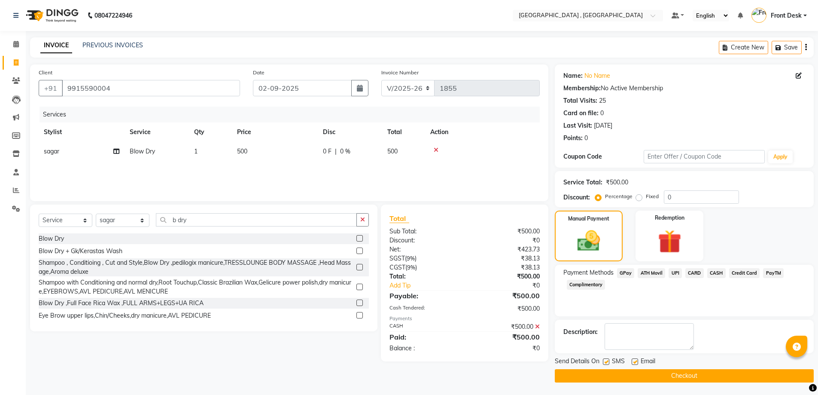
click at [689, 378] on button "Checkout" at bounding box center [684, 375] width 259 height 13
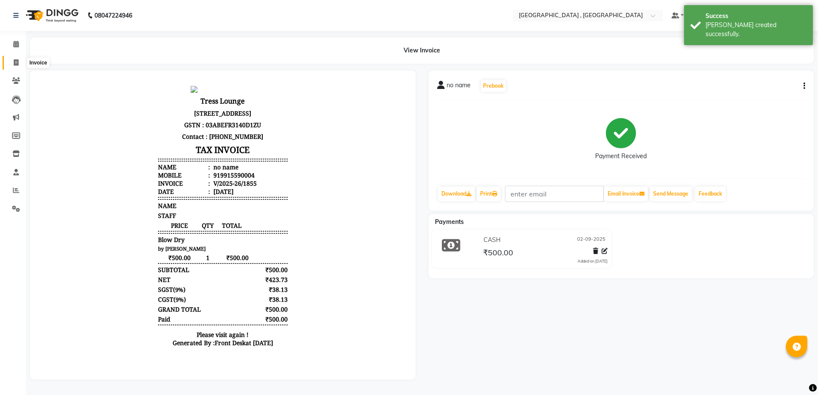
click at [13, 63] on span at bounding box center [16, 63] width 15 height 10
select select "service"
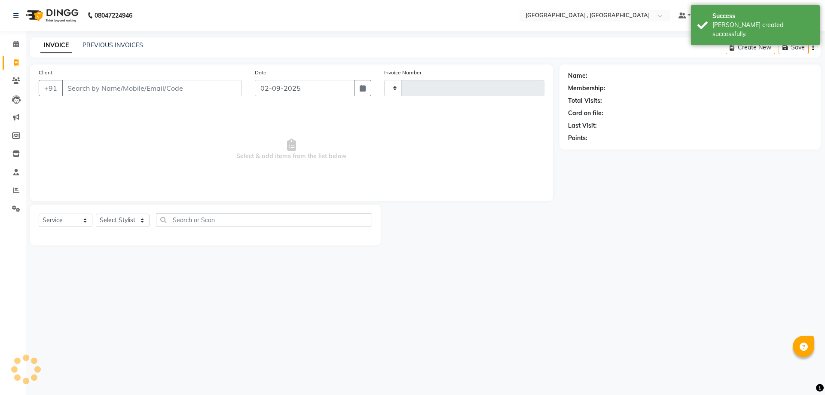
type input "1856"
select select "5111"
click at [101, 42] on link "PREVIOUS INVOICES" at bounding box center [112, 45] width 61 height 8
